Goal: Transaction & Acquisition: Download file/media

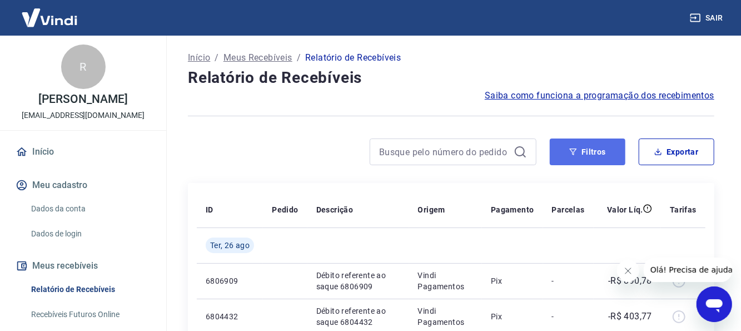
click at [574, 153] on icon "button" at bounding box center [573, 151] width 7 height 7
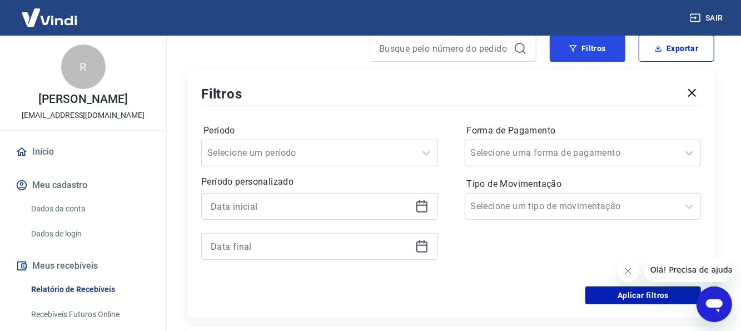
scroll to position [111, 0]
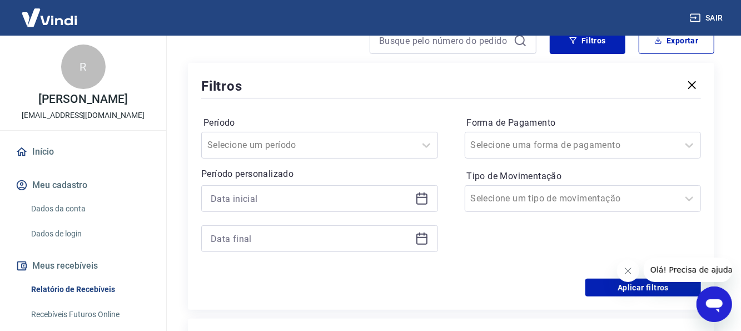
click at [422, 199] on icon at bounding box center [421, 198] width 13 height 13
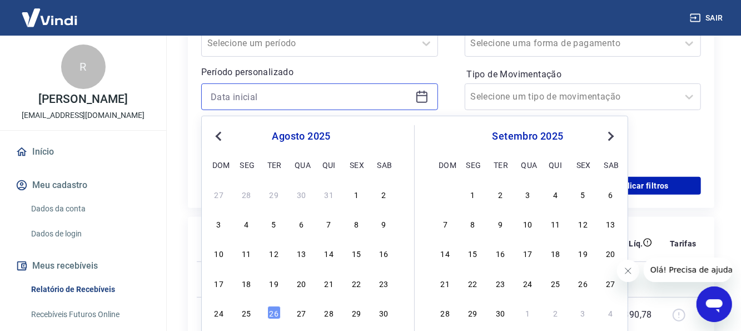
scroll to position [222, 0]
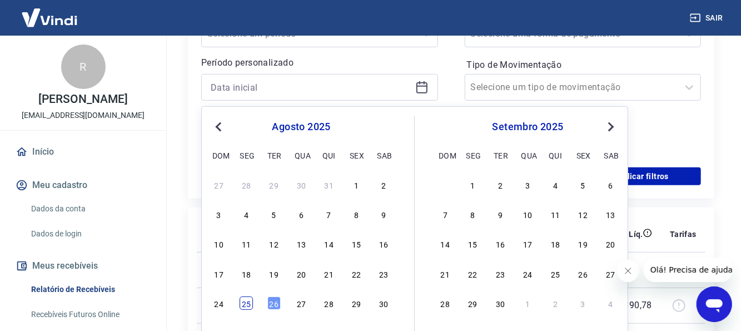
click at [247, 305] on div "25" at bounding box center [246, 302] width 13 height 13
type input "[DATE]"
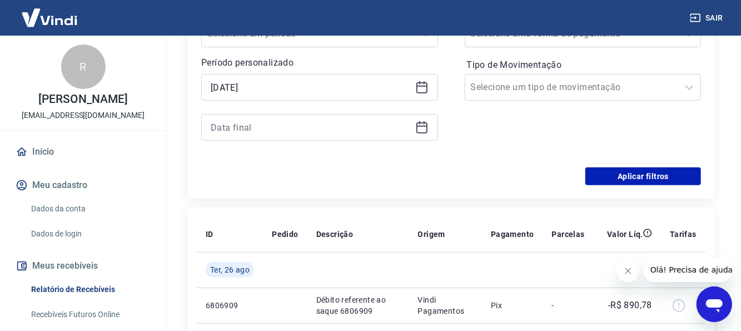
click at [416, 124] on icon at bounding box center [421, 127] width 13 height 13
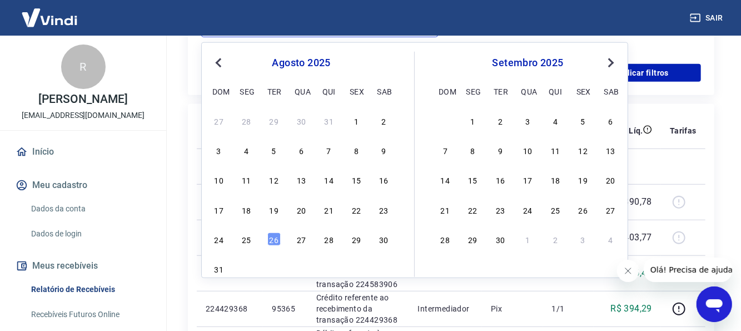
scroll to position [333, 0]
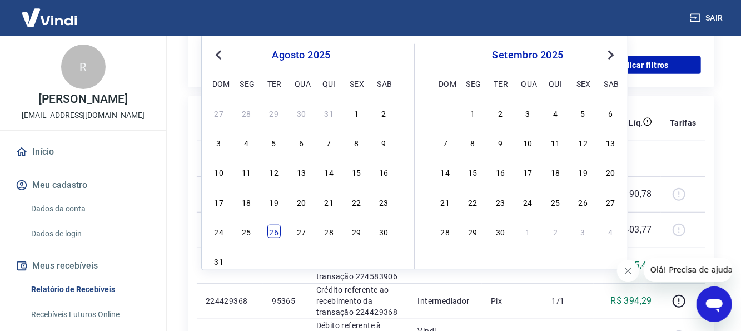
click at [277, 231] on div "26" at bounding box center [273, 231] width 13 height 13
type input "[DATE]"
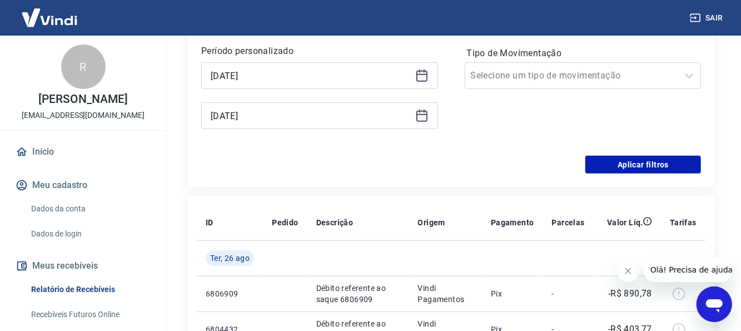
scroll to position [222, 0]
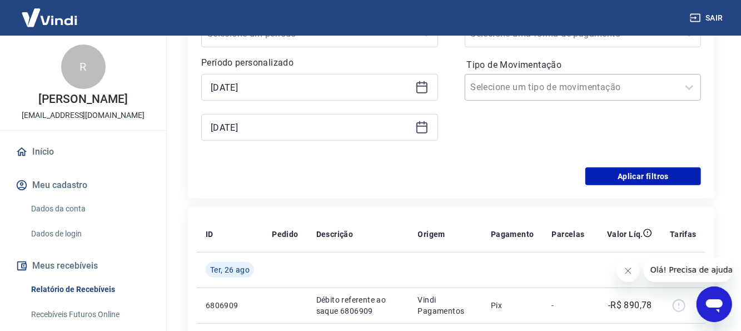
click at [523, 97] on div "Selecione um tipo de movimentação" at bounding box center [583, 87] width 237 height 27
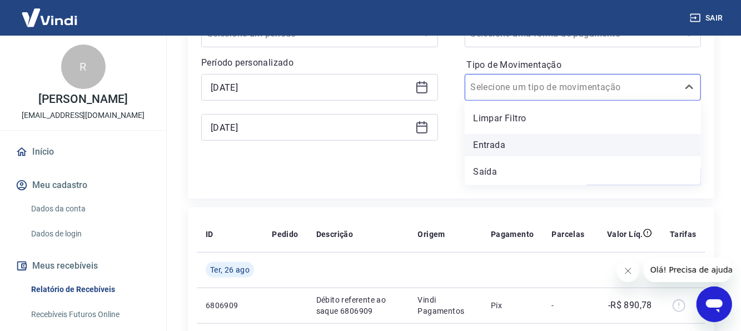
click at [499, 153] on div "Entrada" at bounding box center [583, 145] width 237 height 22
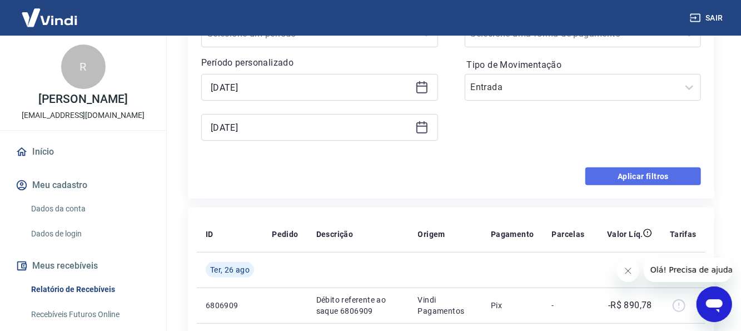
click at [636, 174] on button "Aplicar filtros" at bounding box center [643, 176] width 116 height 18
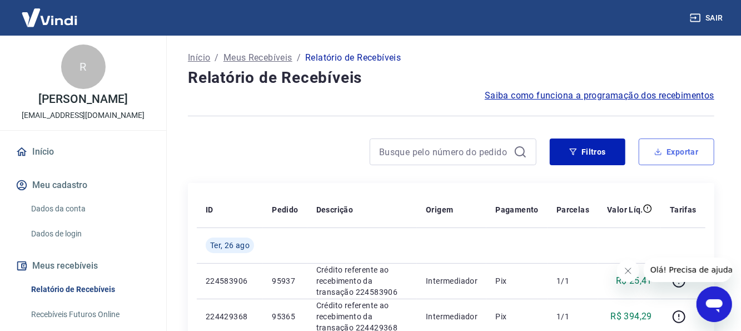
click at [656, 149] on icon "button" at bounding box center [658, 152] width 8 height 8
type input "[DATE]"
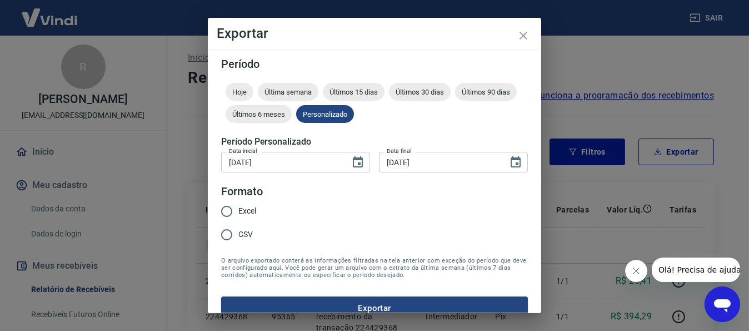
click at [250, 213] on span "Excel" at bounding box center [247, 211] width 18 height 12
click at [238, 213] on input "Excel" at bounding box center [226, 210] width 23 height 23
radio input "true"
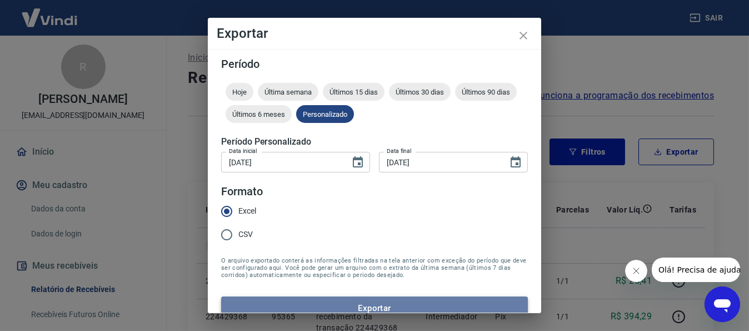
click at [389, 305] on button "Exportar" at bounding box center [374, 307] width 307 height 23
